Goal: Transaction & Acquisition: Obtain resource

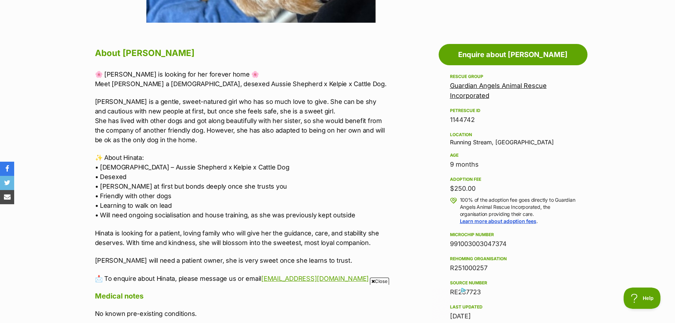
click at [469, 88] on link "Guardian Angels Animal Rescue Incorporated" at bounding box center [498, 90] width 97 height 17
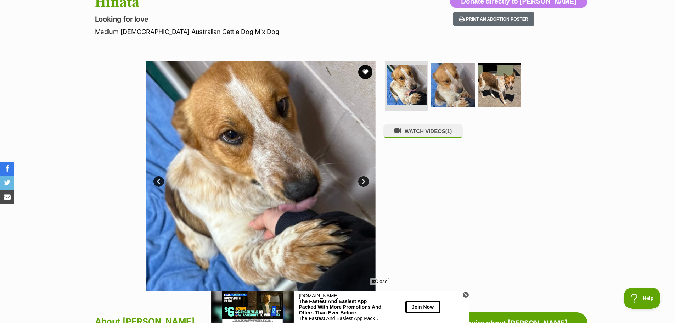
scroll to position [35, 0]
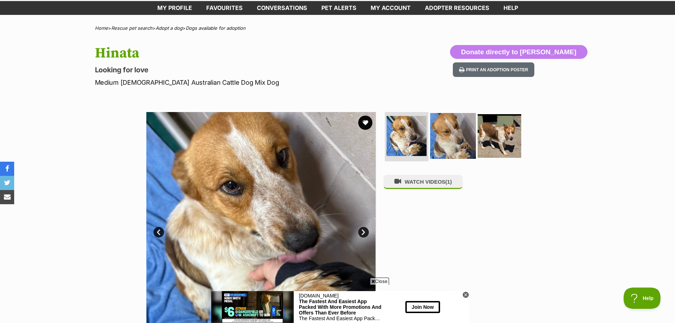
click at [455, 140] on img at bounding box center [453, 136] width 46 height 46
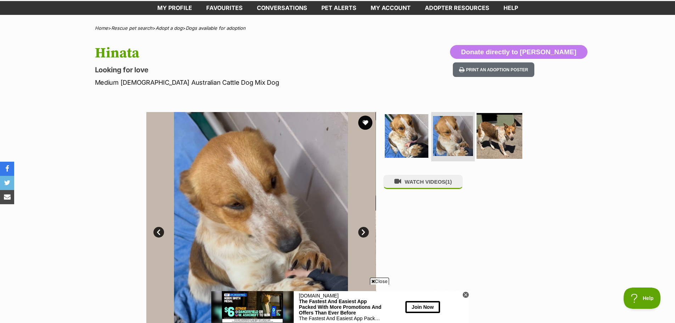
click at [492, 133] on img at bounding box center [499, 136] width 46 height 46
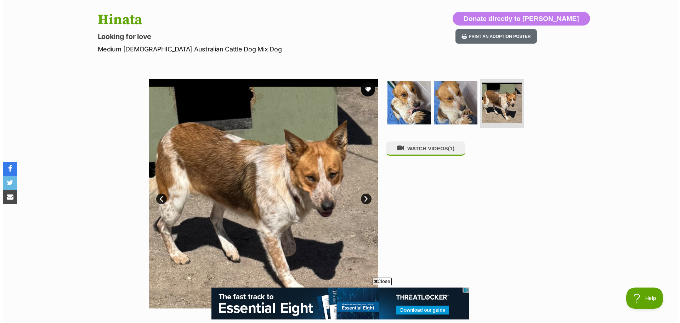
scroll to position [177, 0]
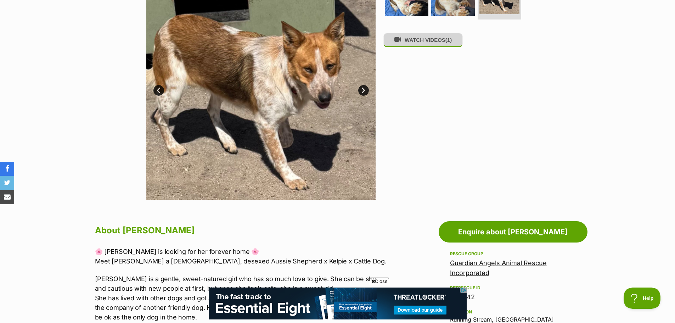
click at [423, 43] on button "WATCH VIDEOS (1)" at bounding box center [422, 40] width 79 height 14
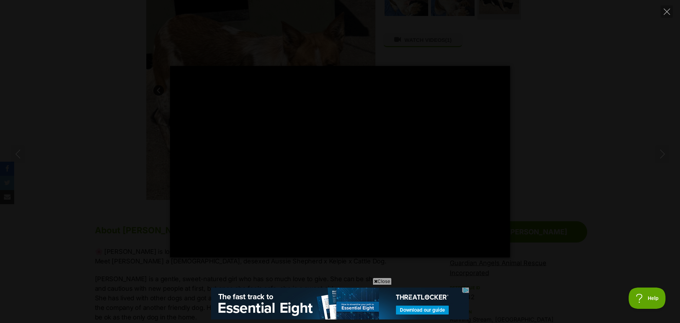
type input "63.84"
type input "100"
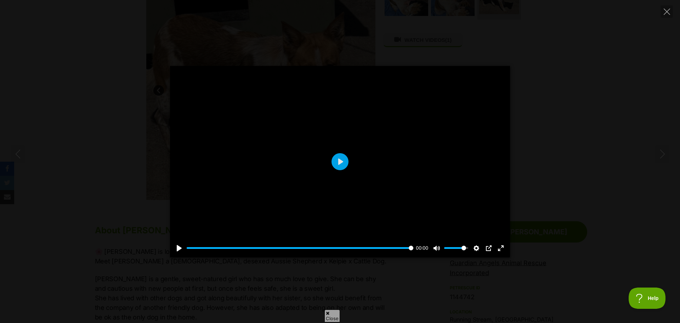
click at [123, 49] on div "Pause Play % buffered 00:00 00:00 Unmute Mute Disable captions Enable captions …" at bounding box center [340, 161] width 680 height 323
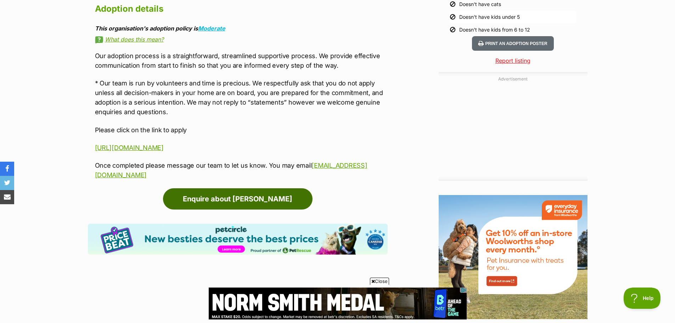
scroll to position [0, 0]
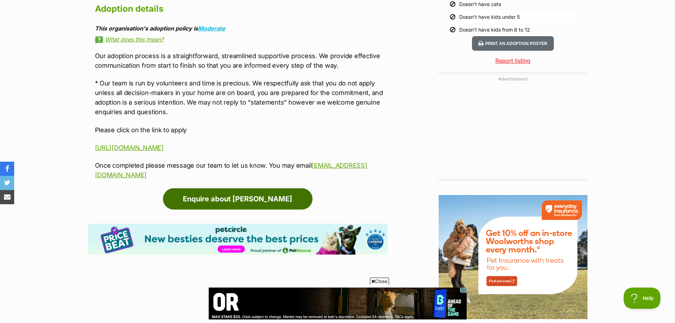
click at [232, 188] on link "Enquire about [PERSON_NAME]" at bounding box center [237, 198] width 149 height 21
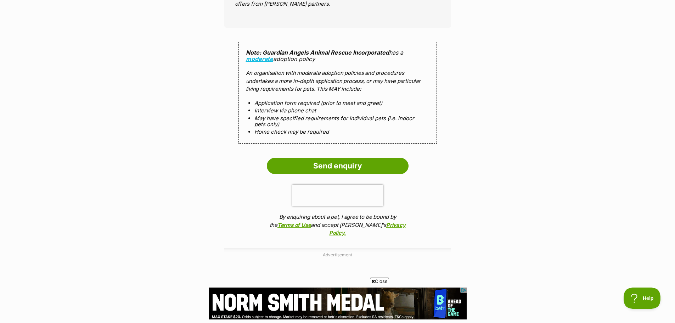
scroll to position [673, 0]
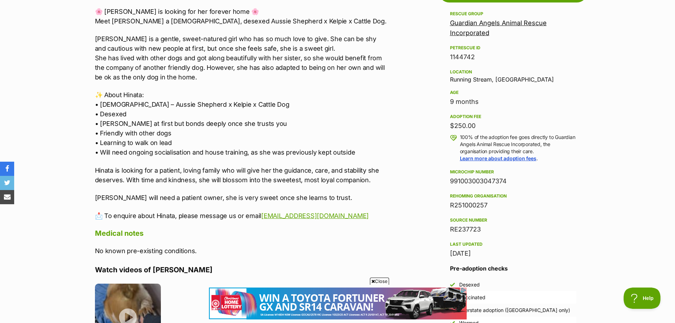
scroll to position [425, 0]
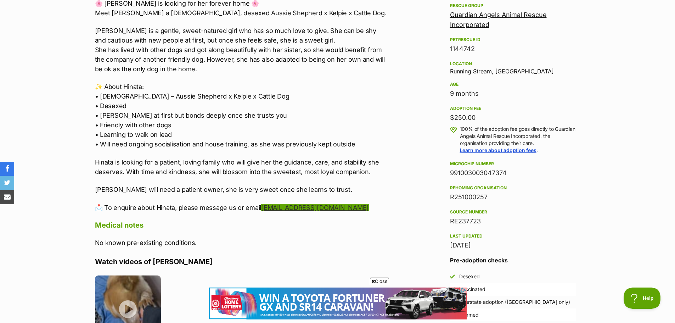
click at [279, 207] on link "gaarinc21@gmail.com" at bounding box center [315, 207] width 108 height 7
click at [245, 254] on div "About Hinata 🌸 Hinata is looking for her forever home 🌸 Meet Hinata a 9-month-o…" at bounding box center [241, 255] width 293 height 560
drag, startPoint x: 328, startPoint y: 205, endPoint x: 261, endPoint y: 206, distance: 66.2
click at [261, 206] on p "📩 To enquire about Hinata, please message us or email gaarinc21@gmail.com" at bounding box center [241, 208] width 293 height 10
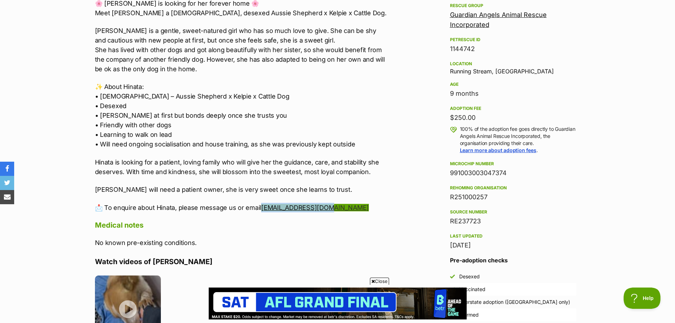
scroll to position [0, 0]
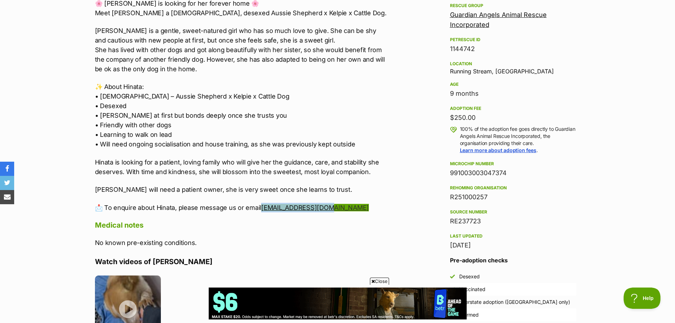
copy link "gaarinc21@gmail.com"
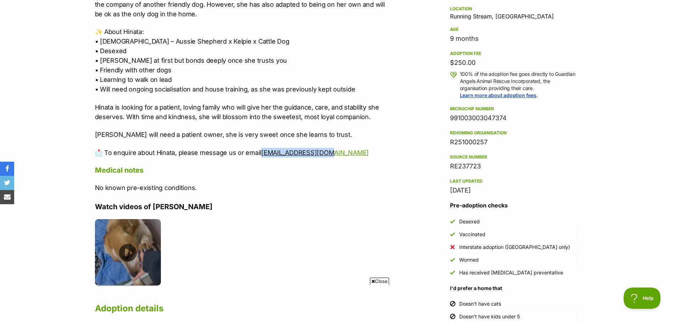
scroll to position [531, 0]
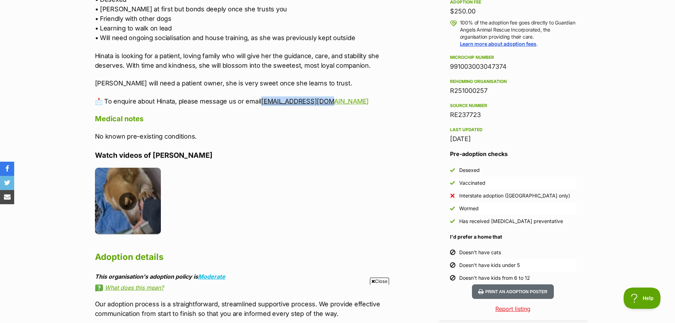
click at [127, 202] on img at bounding box center [128, 201] width 66 height 66
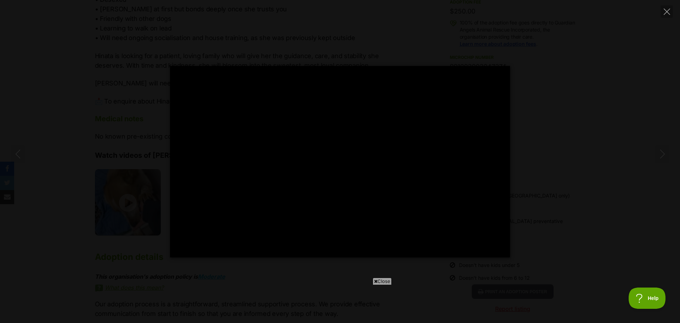
type input "100"
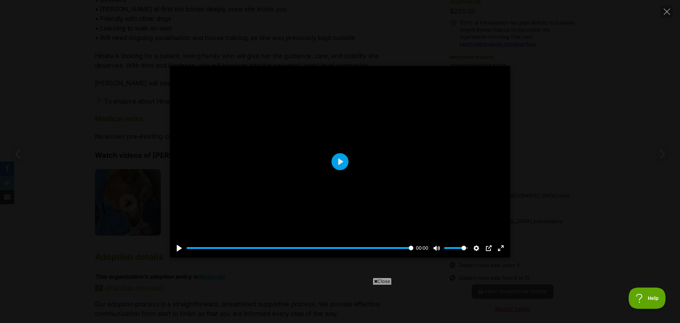
click at [82, 30] on div "Pause Play % buffered 00:00 00:00 Unmute Mute Disable captions Enable captions …" at bounding box center [340, 161] width 680 height 323
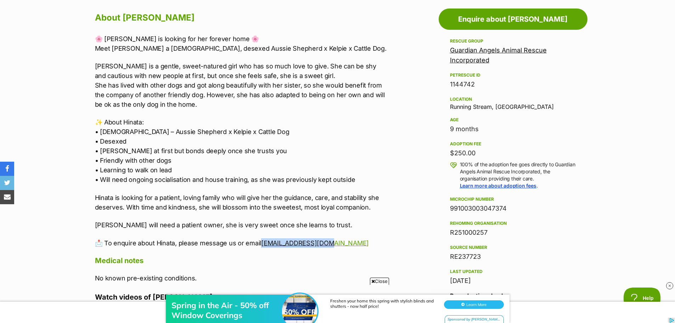
scroll to position [354, 0]
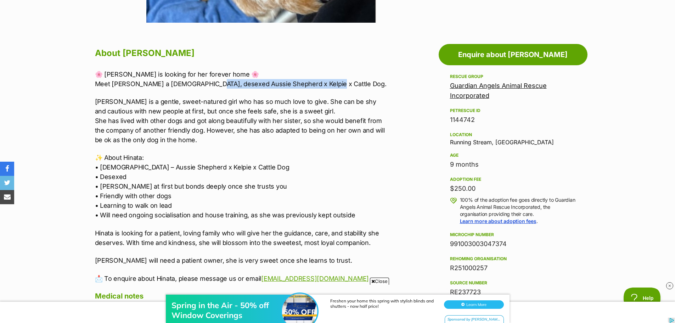
drag, startPoint x: 204, startPoint y: 84, endPoint x: 319, endPoint y: 82, distance: 114.7
click at [319, 82] on p "🌸 Hinata is looking for her forever home 🌸 Meet Hinata a 9-month-old, desexed A…" at bounding box center [241, 78] width 293 height 19
copy p "Aussie Shepherd x Kelpie x Cattle Dog."
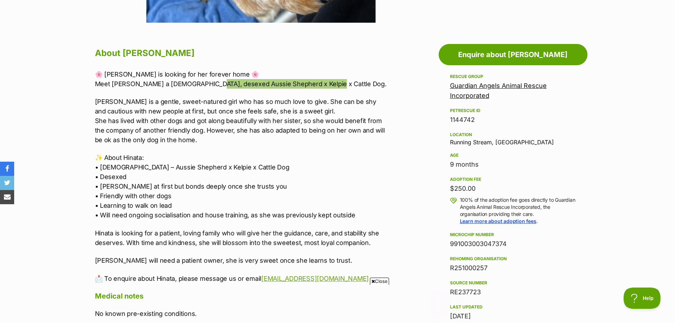
scroll to position [0, 0]
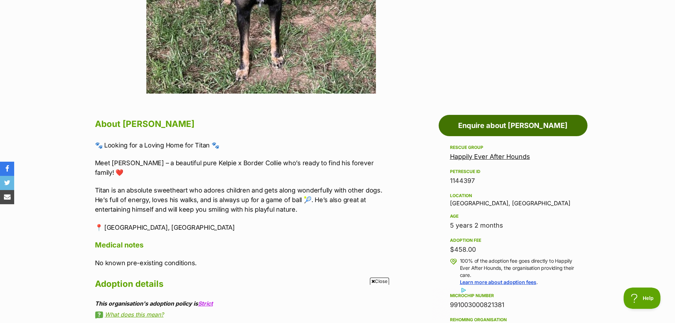
click at [480, 123] on link "Enquire about [PERSON_NAME]" at bounding box center [512, 125] width 149 height 21
